Goal: Information Seeking & Learning: Learn about a topic

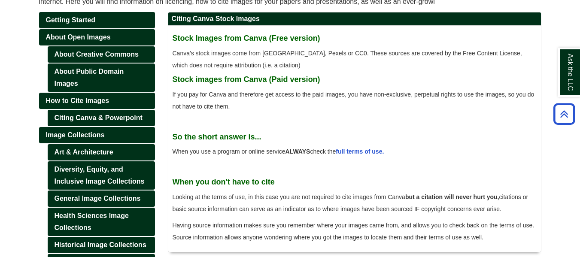
scroll to position [139, 0]
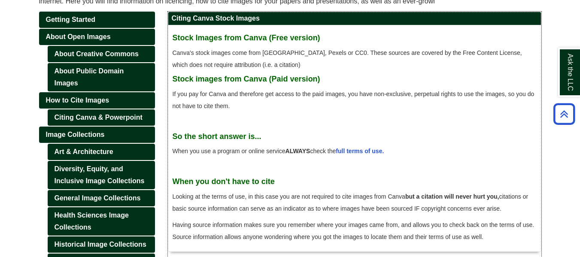
click at [241, 55] on span "Canva's stock images come from [GEOGRAPHIC_DATA], Pexels or CC0. These sources …" at bounding box center [348, 58] width 350 height 19
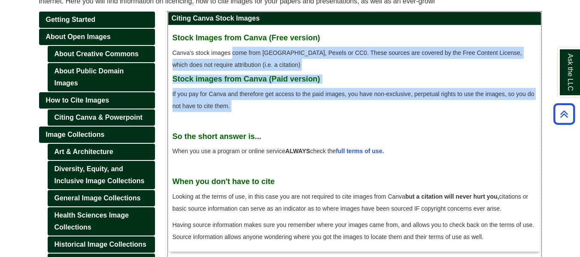
drag, startPoint x: 241, startPoint y: 55, endPoint x: 457, endPoint y: 108, distance: 221.6
click at [457, 108] on div "Stock Images from Canva (Free version) Canva's stock images come from [GEOGRAPH…" at bounding box center [355, 139] width 364 height 218
click at [457, 108] on p "If you pay for Canva and therefore get access to the paid images, you have non-…" at bounding box center [355, 100] width 364 height 24
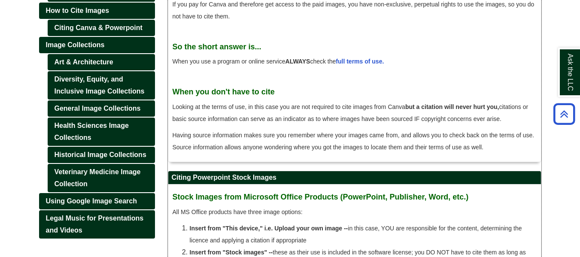
scroll to position [229, 0]
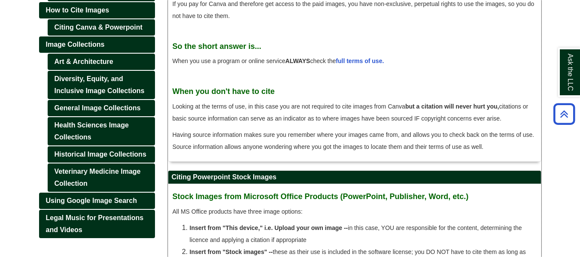
click at [292, 107] on span "Looking at the terms of use, in this case you are not required to cite images f…" at bounding box center [351, 112] width 356 height 19
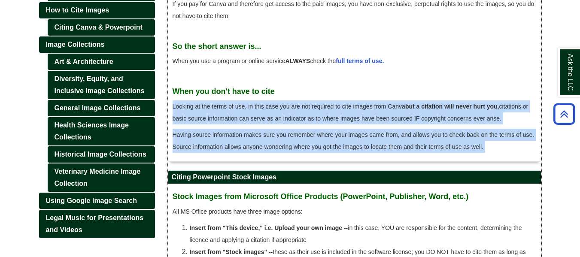
drag, startPoint x: 292, startPoint y: 107, endPoint x: 372, endPoint y: 129, distance: 82.9
click at [372, 129] on div "Stock Images from Canva (Free version) Canva's stock images come from [GEOGRAPH…" at bounding box center [355, 48] width 364 height 218
click at [372, 129] on p "Having source information makes sure you remember where your images came from, …" at bounding box center [355, 141] width 364 height 24
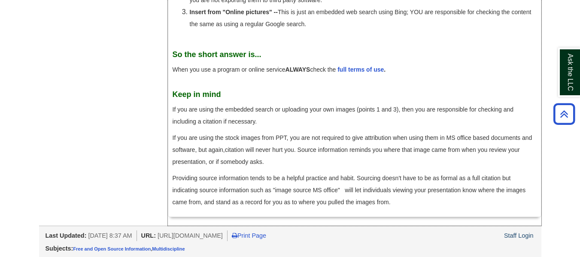
scroll to position [494, 0]
